Goal: Check status

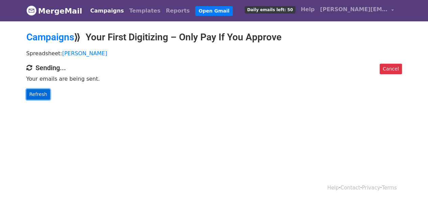
click at [42, 95] on link "Refresh" at bounding box center [38, 94] width 24 height 10
click at [44, 94] on link "Refresh" at bounding box center [38, 94] width 24 height 10
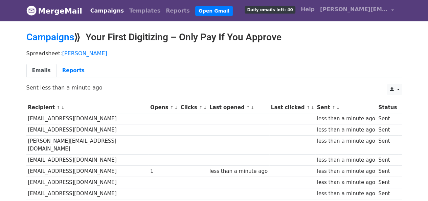
scroll to position [82, 0]
